Goal: Obtain resource: Obtain resource

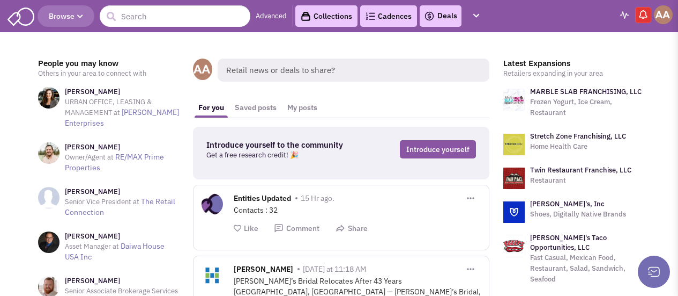
click at [55, 18] on span "Browse" at bounding box center [66, 16] width 34 height 10
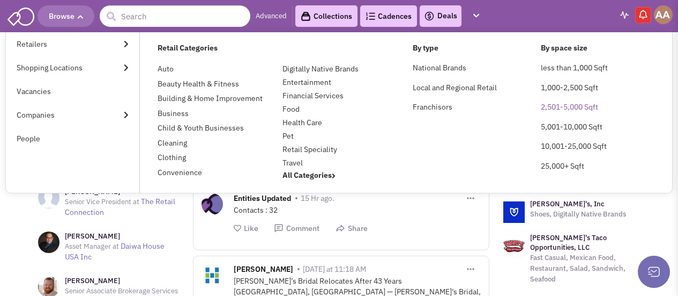
click at [554, 103] on link "2,501-5,000 Sqft" at bounding box center [569, 107] width 57 height 10
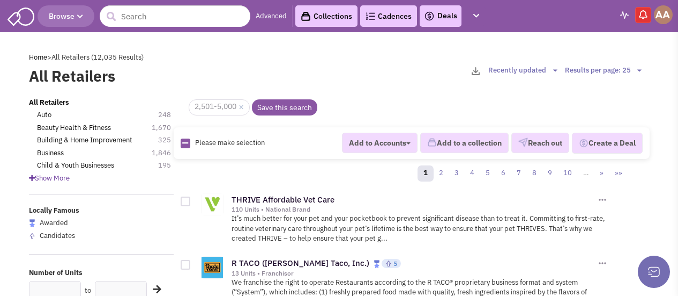
click at [278, 17] on link "Advanced" at bounding box center [271, 16] width 31 height 10
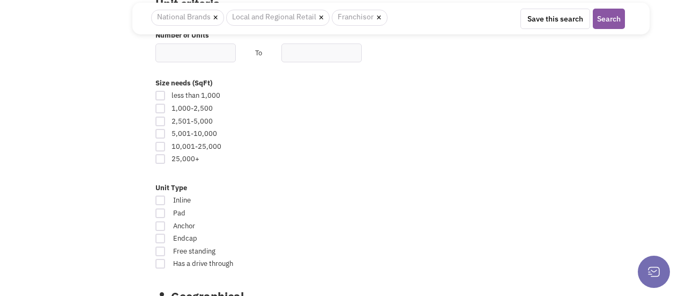
scroll to position [572, 0]
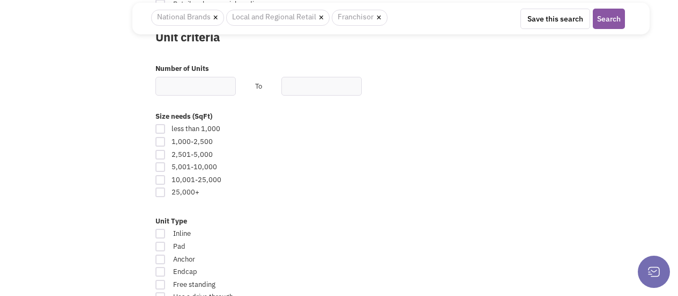
click at [163, 153] on div at bounding box center [161, 155] width 10 height 10
click at [166, 153] on input "checkbox" at bounding box center [169, 155] width 7 height 7
checkbox input "true"
click at [164, 168] on div at bounding box center [161, 167] width 10 height 10
click at [166, 168] on input "checkbox" at bounding box center [169, 167] width 7 height 7
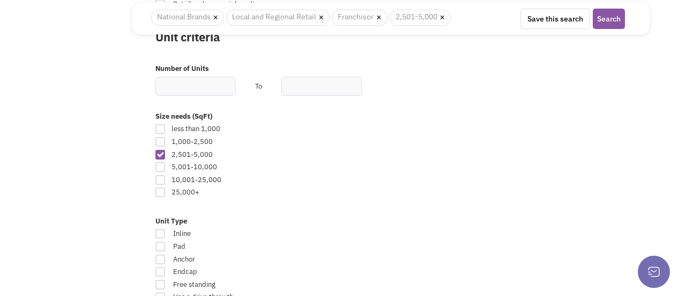
checkbox input "true"
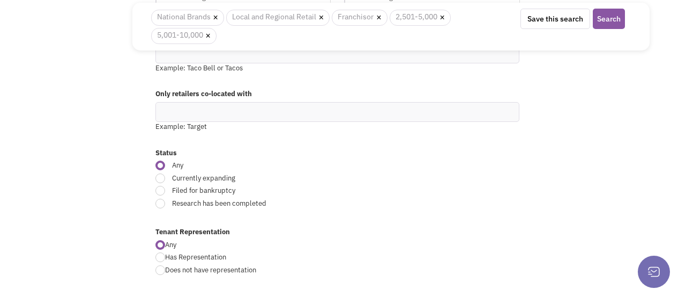
scroll to position [16, 0]
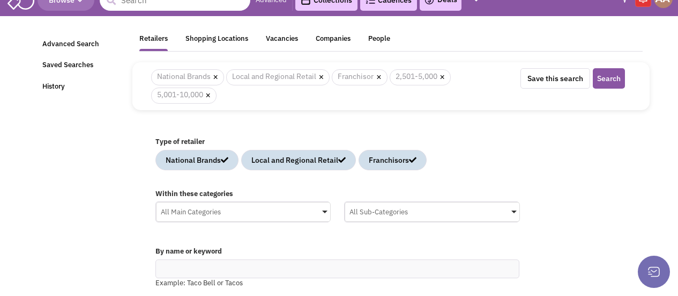
click at [262, 198] on div "Within these categories" at bounding box center [338, 195] width 378 height 13
click at [259, 207] on div "All Main Categories" at bounding box center [244, 210] width 174 height 16
click at [0, 0] on input "All Main Categories No results found Main Category Select All Auto Beauty Healt…" at bounding box center [0, 0] width 0 height 0
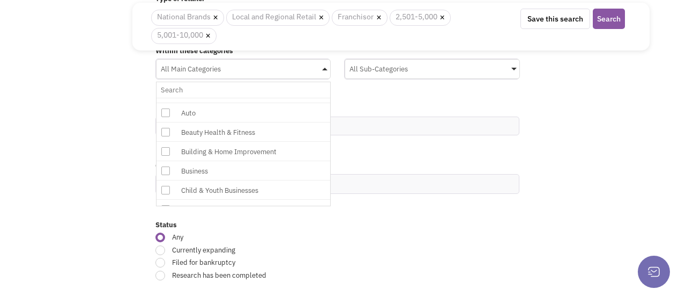
scroll to position [0, 0]
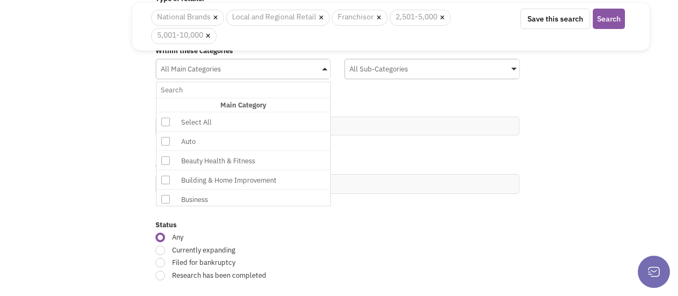
click at [239, 160] on div "Beauty Health & Fitness" at bounding box center [264, 160] width 172 height 13
click at [239, 98] on input "All Main Categories No results found Main Category Select All Auto Beauty Healt…" at bounding box center [244, 90] width 166 height 16
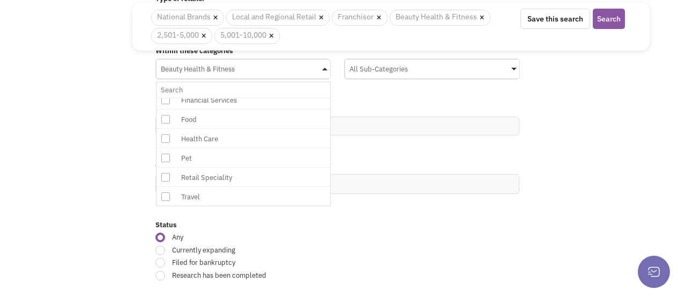
scroll to position [243, 0]
click at [364, 231] on div "Status" at bounding box center [338, 226] width 378 height 13
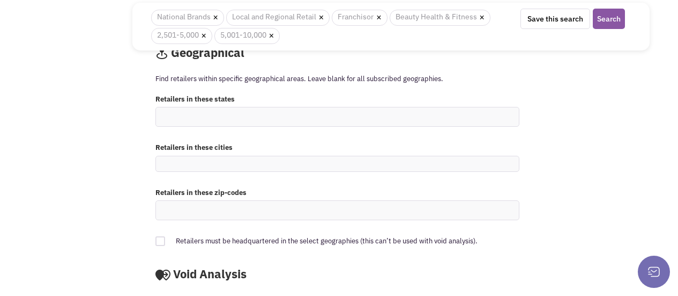
scroll to position [820, 0]
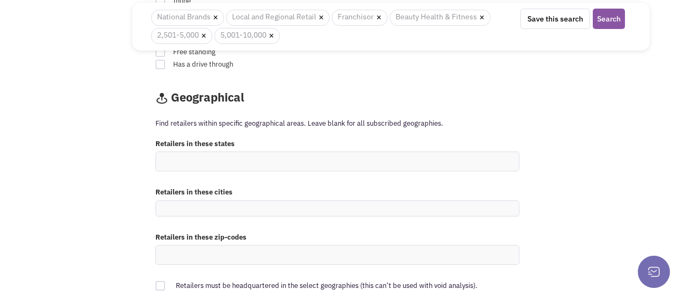
click at [227, 160] on ul at bounding box center [337, 161] width 363 height 19
click at [0, 0] on select at bounding box center [0, 0] width 0 height 0
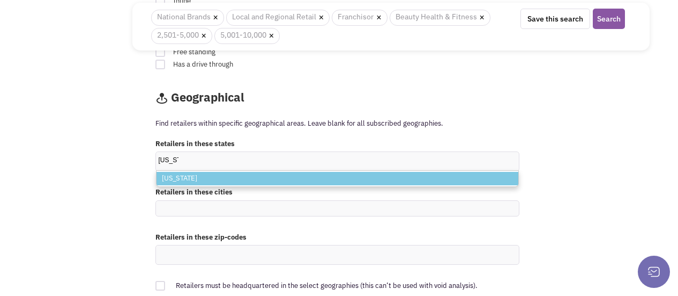
type input "Texas"
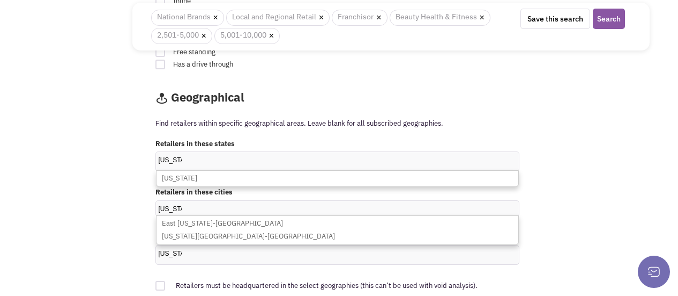
click at [417, 121] on p "Find retailers within specific geographical areas. Leave blank for all subscrib…" at bounding box center [391, 124] width 471 height 10
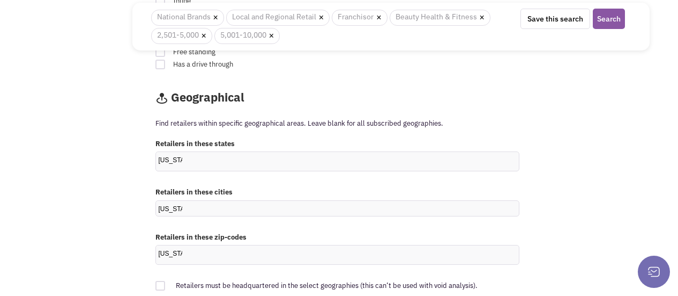
click at [259, 201] on ul "Texas" at bounding box center [337, 208] width 363 height 15
click at [0, 0] on select "Texas" at bounding box center [0, 0] width 0 height 0
type input "T"
click at [205, 252] on ul "Texas" at bounding box center [337, 254] width 363 height 19
click at [0, 0] on select "Texas" at bounding box center [0, 0] width 0 height 0
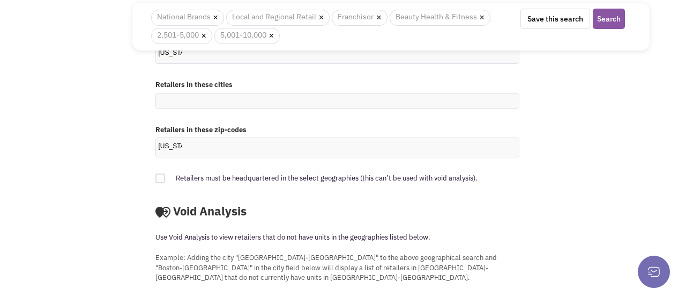
scroll to position [856, 0]
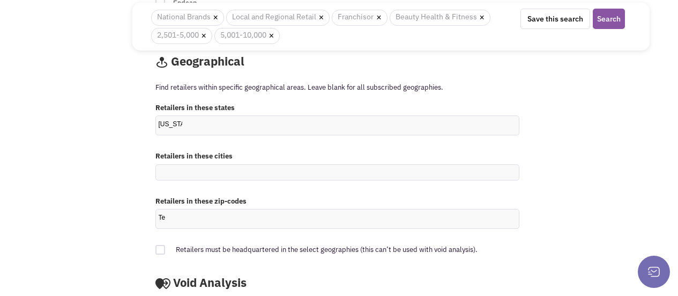
type input "T"
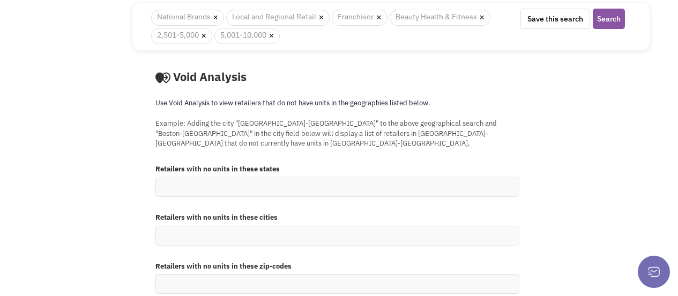
scroll to position [1071, 0]
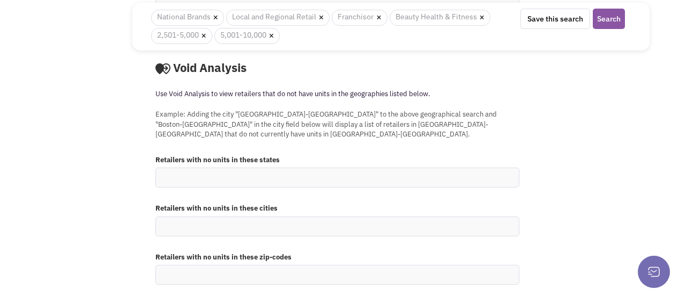
click at [616, 19] on button "Search" at bounding box center [609, 19] width 32 height 20
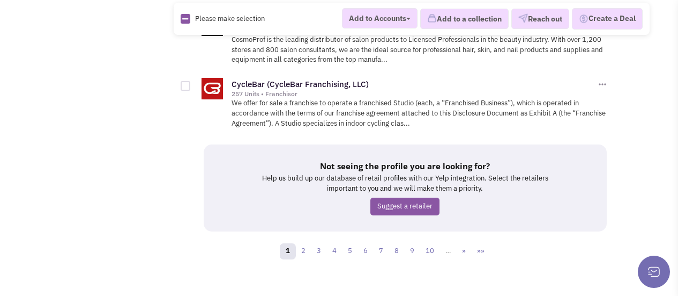
scroll to position [1415, 0]
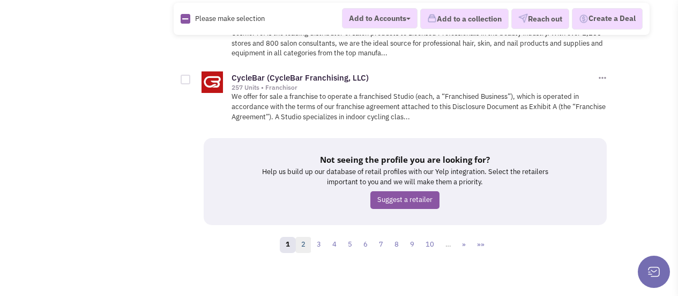
click at [304, 245] on link "2" at bounding box center [304, 245] width 16 height 16
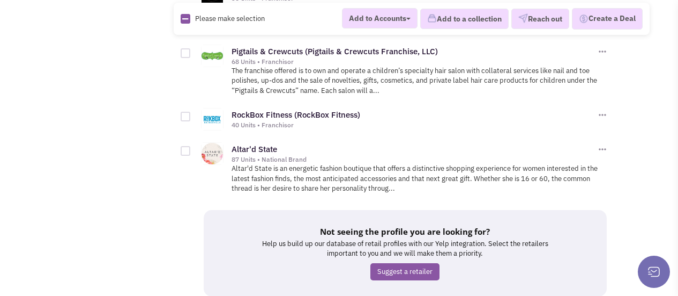
scroll to position [1493, 0]
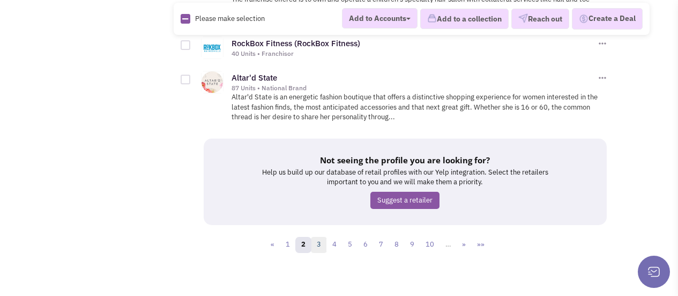
click at [321, 237] on link "3" at bounding box center [319, 245] width 16 height 16
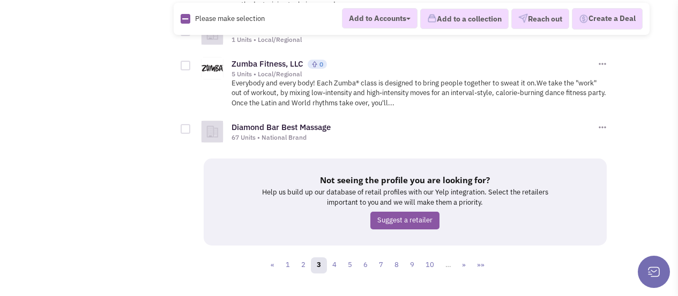
scroll to position [1503, 0]
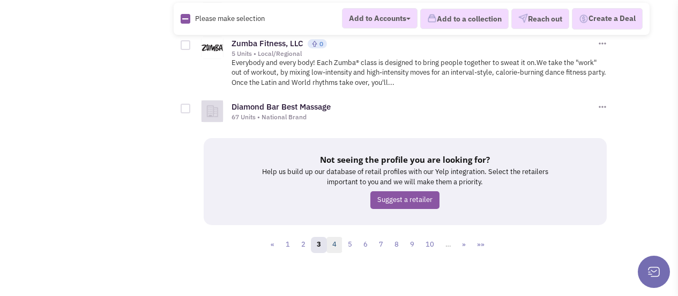
click at [335, 237] on link "4" at bounding box center [335, 245] width 16 height 16
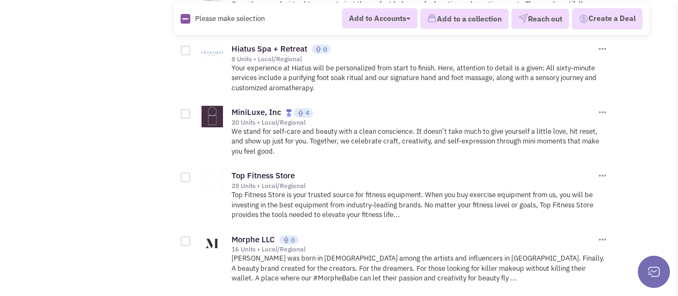
scroll to position [1522, 0]
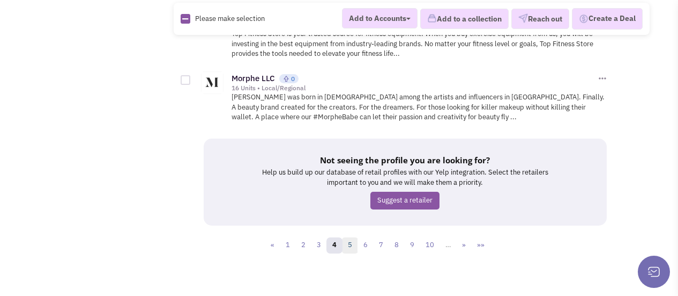
click at [346, 238] on link "5" at bounding box center [350, 245] width 16 height 16
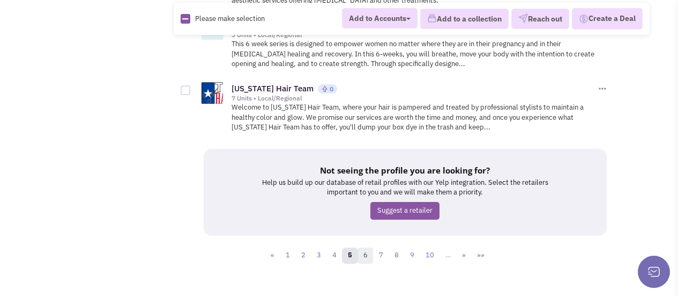
scroll to position [1524, 0]
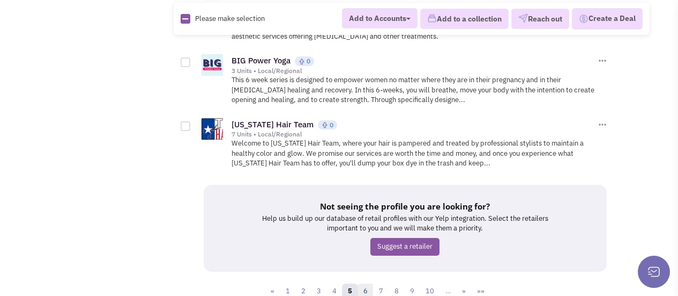
click at [373, 283] on link "6" at bounding box center [366, 291] width 16 height 16
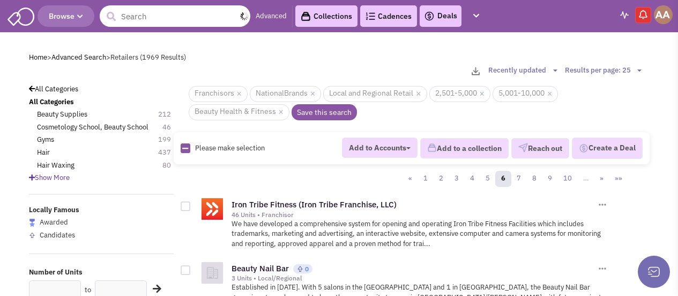
click at [207, 8] on input "text" at bounding box center [175, 15] width 151 height 21
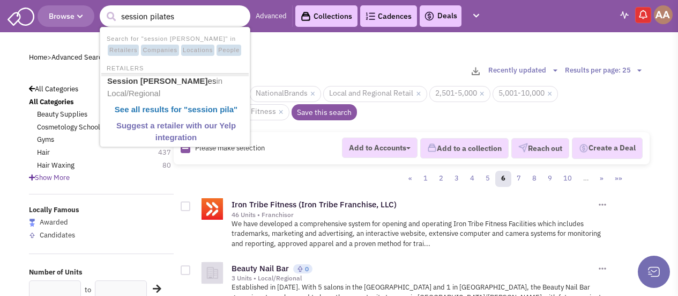
type input "session pilates"
click at [103, 9] on button "submit" at bounding box center [111, 17] width 16 height 16
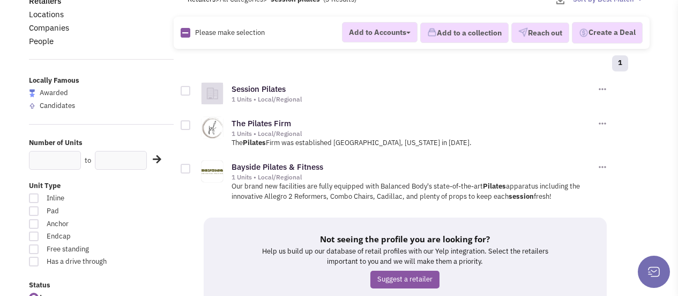
scroll to position [71, 0]
click at [276, 88] on link "Session Pilates" at bounding box center [259, 89] width 54 height 10
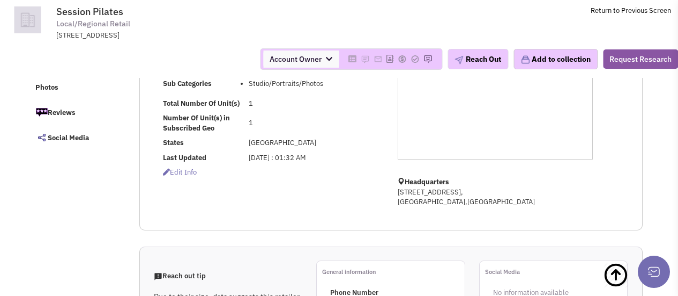
scroll to position [35, 0]
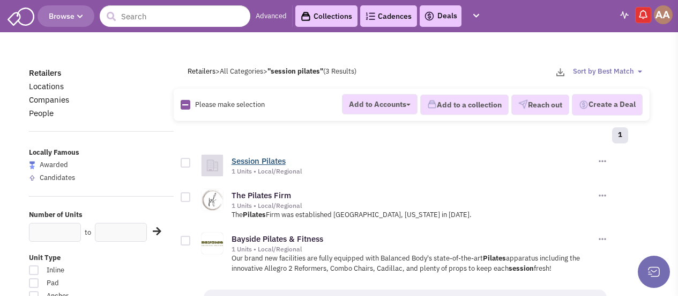
click at [263, 159] on link "Session Pilates" at bounding box center [259, 161] width 54 height 10
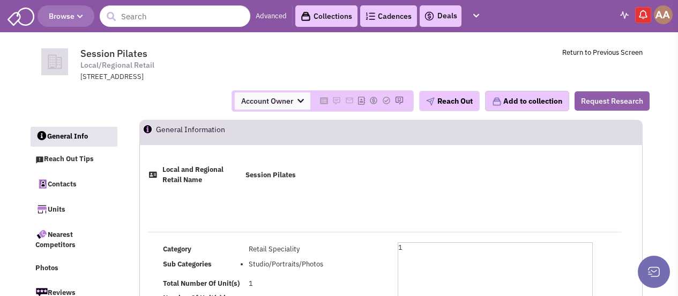
click at [616, 99] on button "Request Research" at bounding box center [612, 100] width 75 height 19
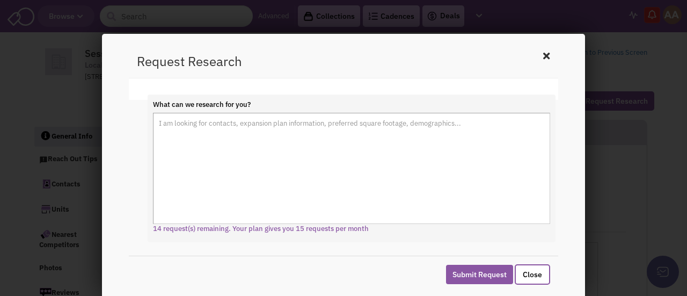
scroll to position [63, 0]
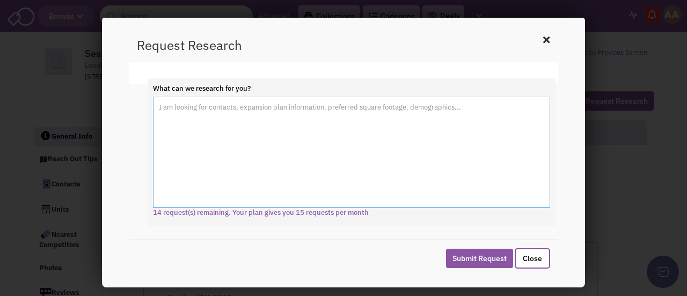
click at [208, 109] on textarea "What can we research for you?" at bounding box center [351, 153] width 397 height 112
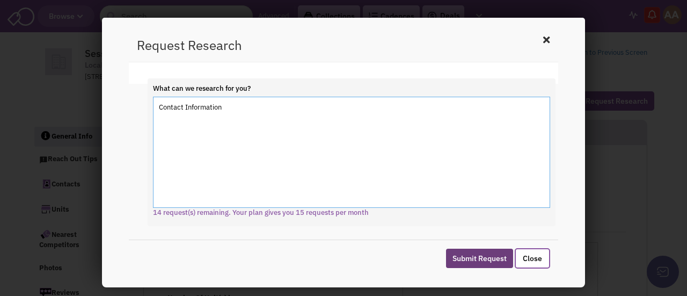
type textarea "Contact Information"
click at [499, 258] on button "Submit Request" at bounding box center [479, 257] width 67 height 19
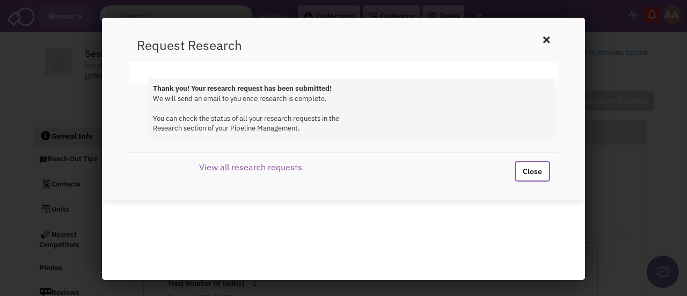
click at [544, 43] on icon at bounding box center [546, 40] width 13 height 16
